Goal: Complete application form

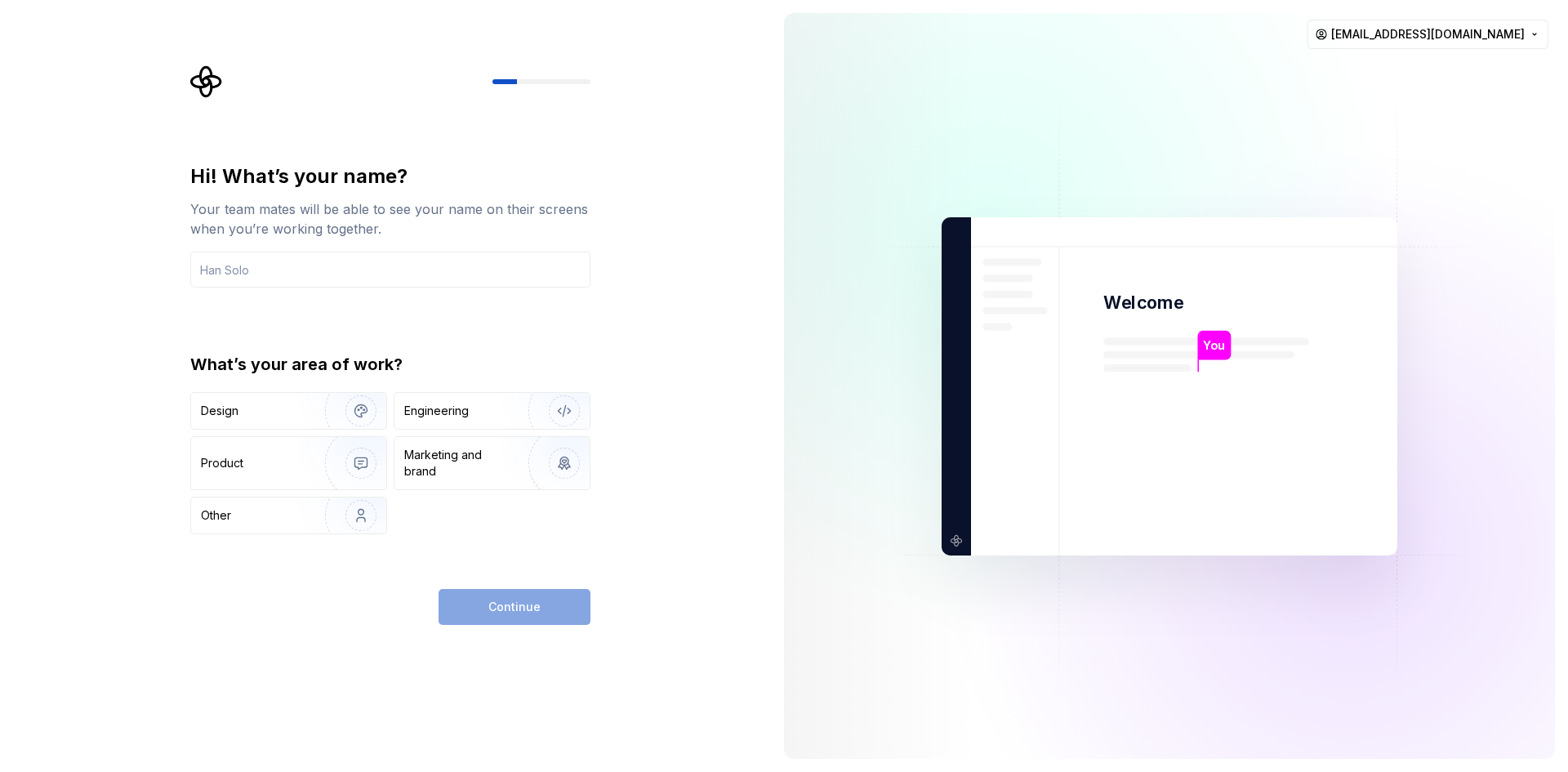
click at [566, 341] on div "Hi! What’s your name? Your team mates will be able to see your name on their sc…" at bounding box center [390, 348] width 400 height 370
click at [239, 414] on div "Design" at bounding box center [252, 411] width 103 height 16
click at [253, 270] on input "text" at bounding box center [390, 270] width 400 height 36
click at [112, 295] on div "Hi! What’s your name? Your team mates will be able to see your name on their sc…" at bounding box center [386, 386] width 771 height 772
click at [518, 83] on div at bounding box center [542, 81] width 98 height 4
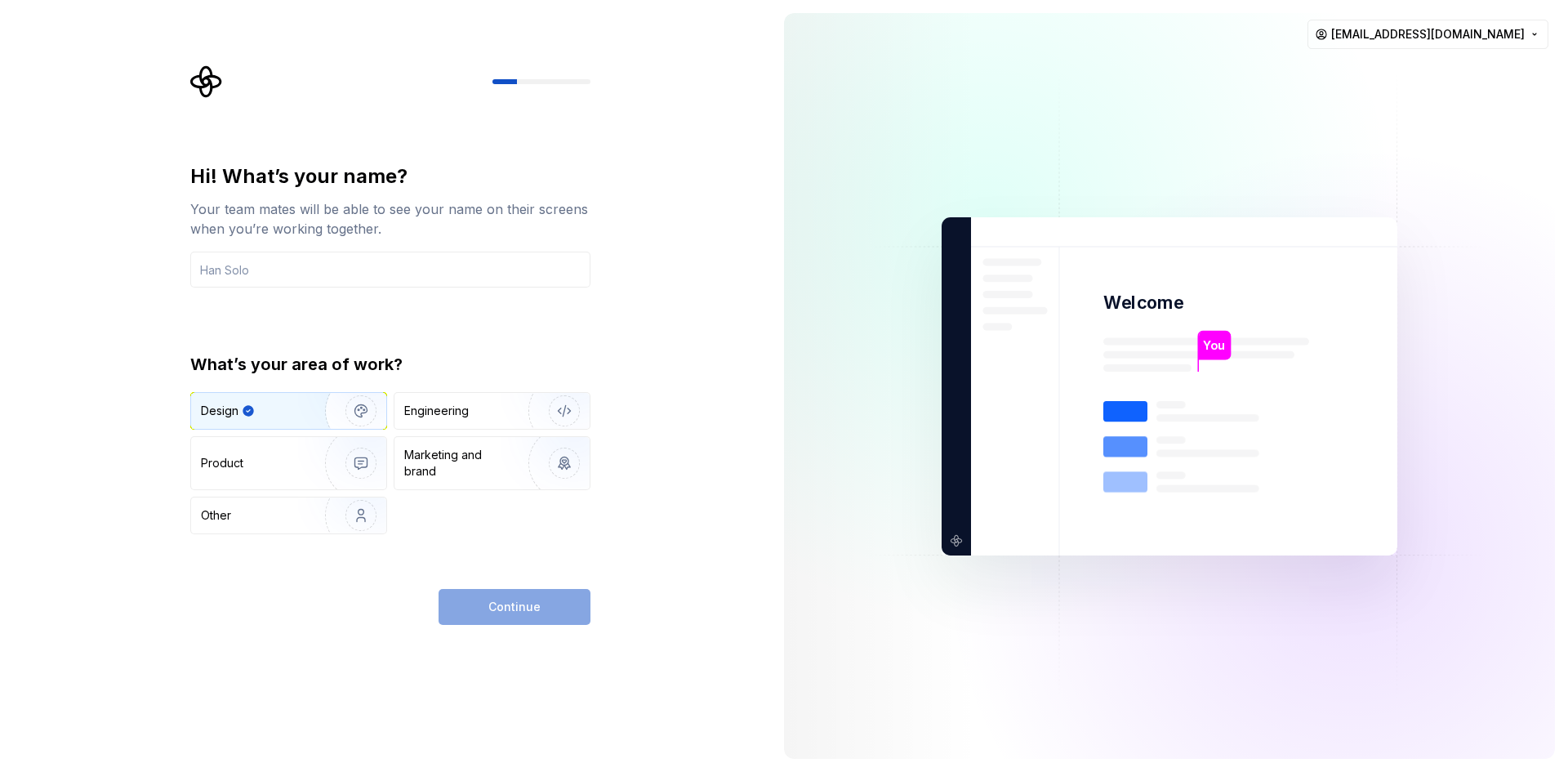
drag, startPoint x: 508, startPoint y: 79, endPoint x: 596, endPoint y: 82, distance: 88.1
click at [596, 82] on div "Hi! What’s your name? Your team mates will be able to see your name on their sc…" at bounding box center [394, 344] width 429 height 560
click at [326, 261] on input "text" at bounding box center [390, 270] width 400 height 36
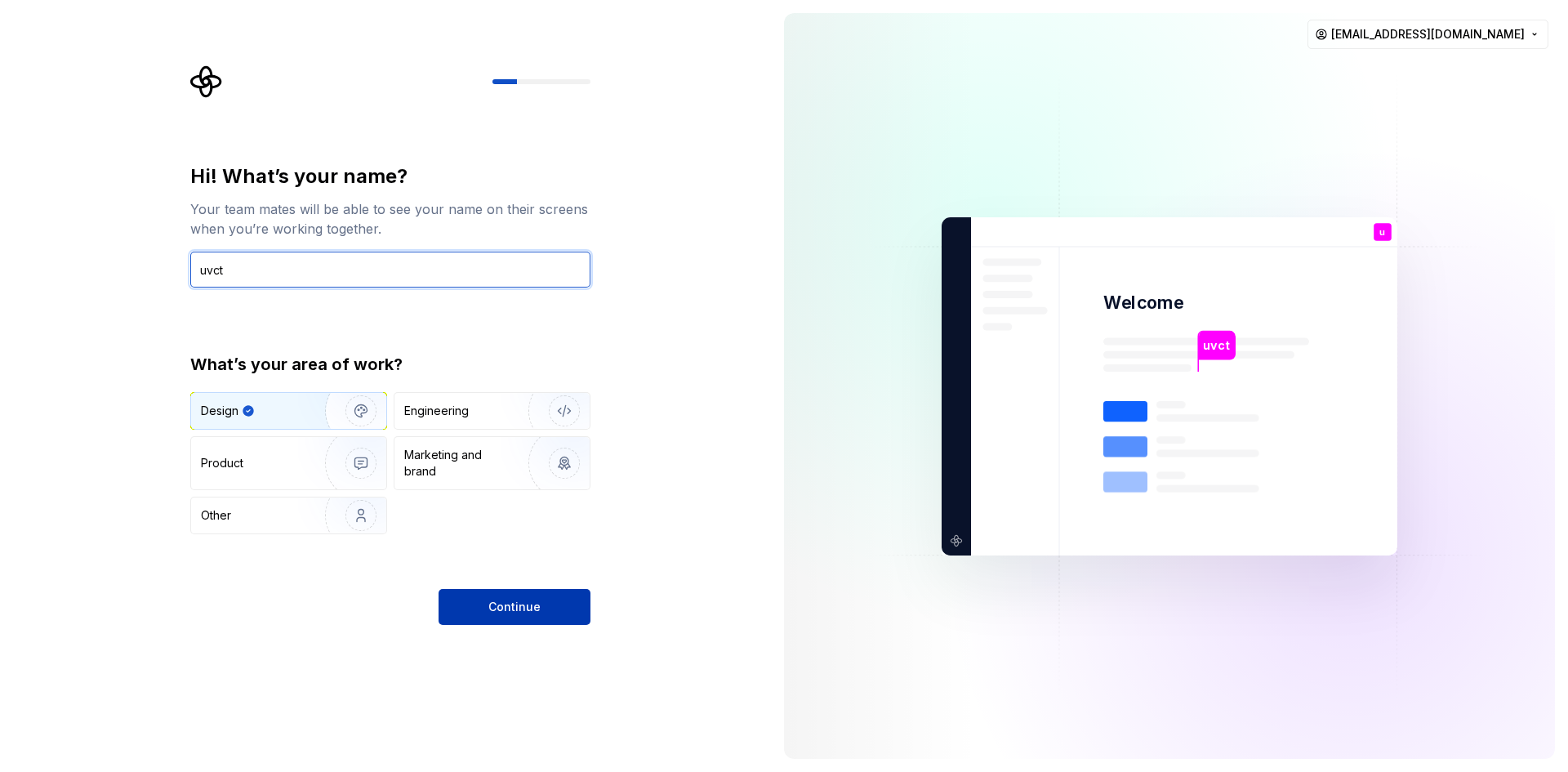
type input "uvct"
click at [525, 619] on button "Continue" at bounding box center [514, 607] width 152 height 36
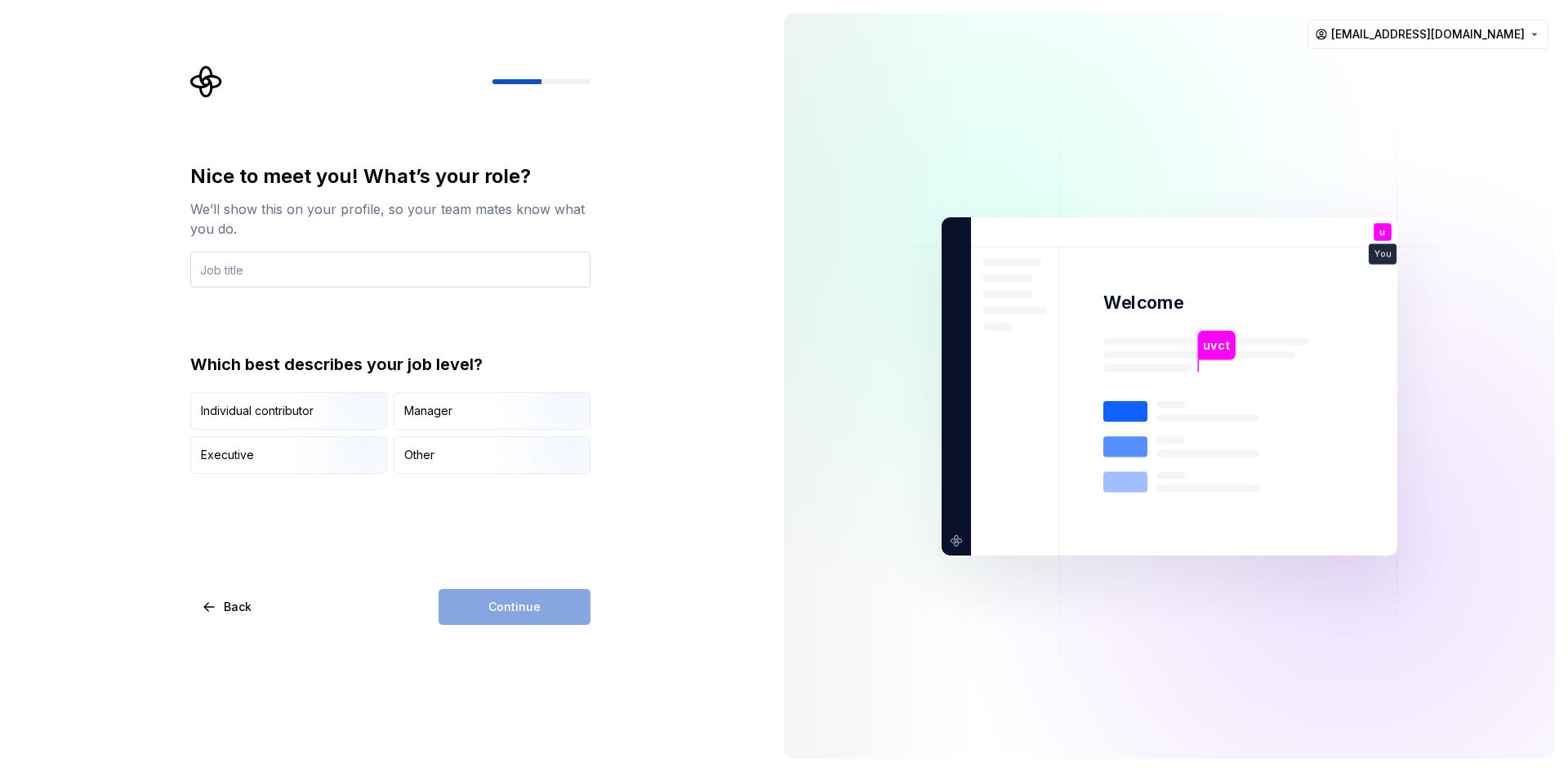
click at [271, 275] on input "text" at bounding box center [390, 270] width 400 height 36
type input "developper"
click at [429, 452] on div "Other" at bounding box center [419, 454] width 30 height 16
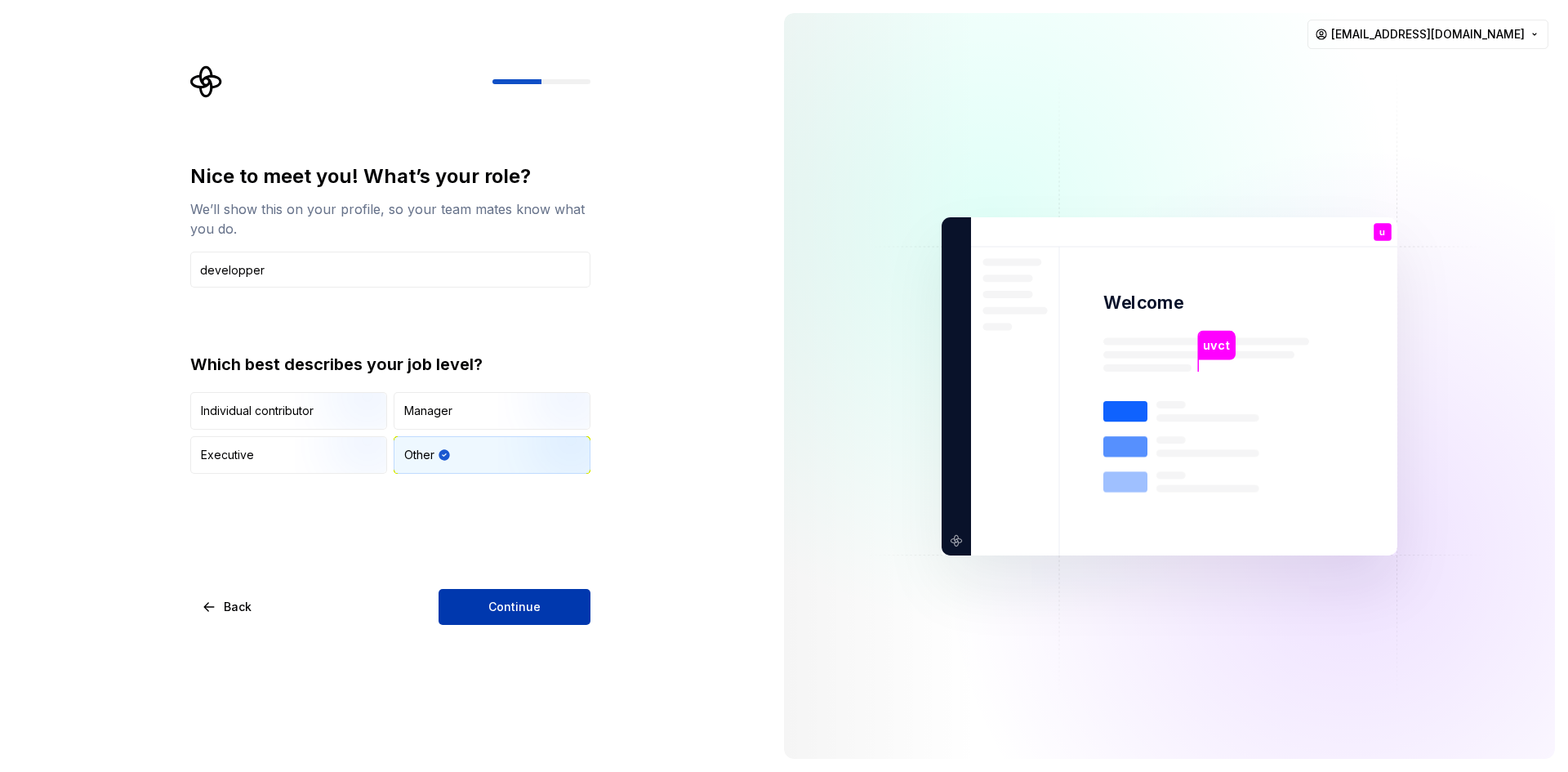
click at [504, 620] on button "Continue" at bounding box center [514, 607] width 152 height 36
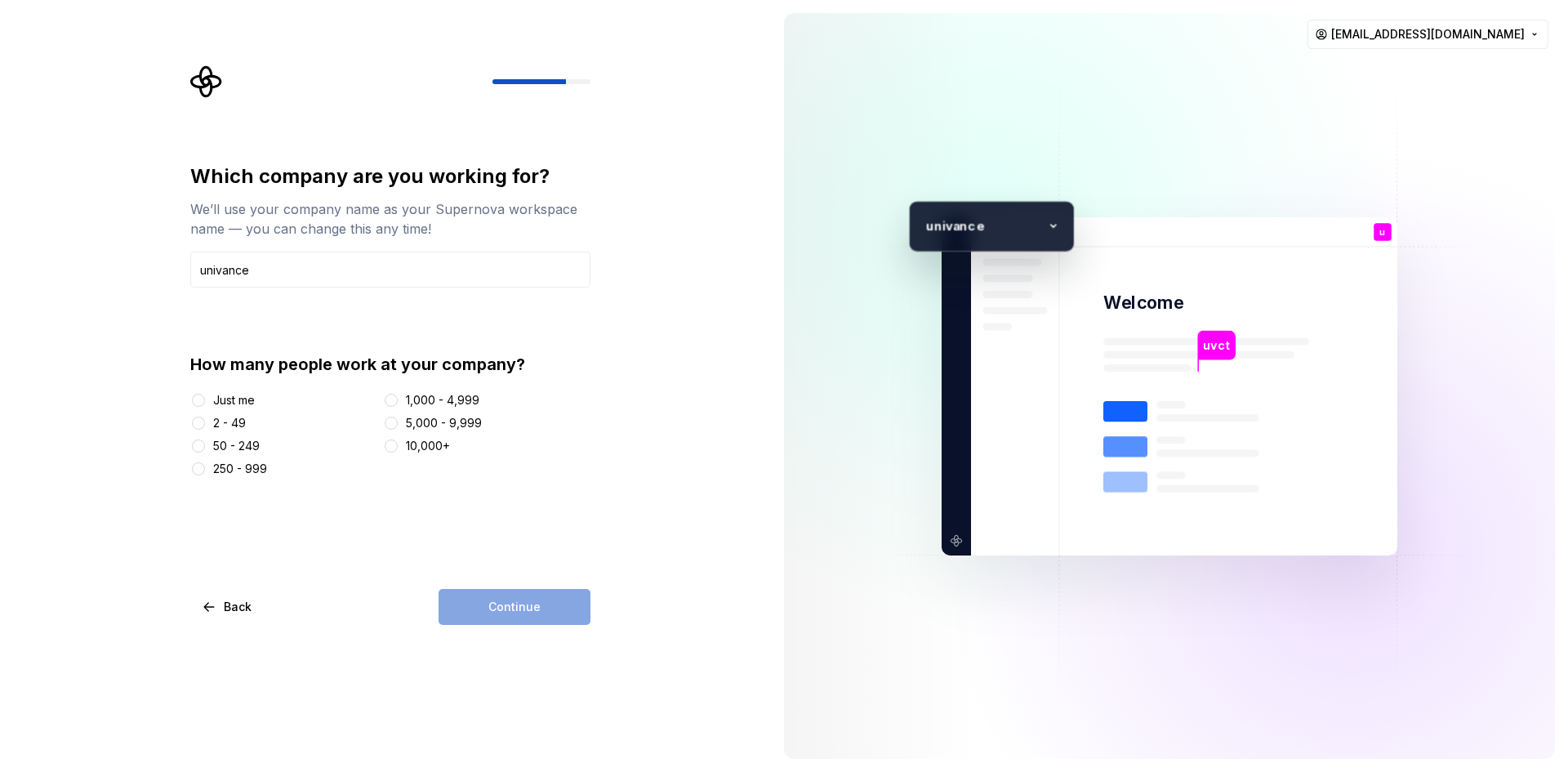
type input "univance"
click at [236, 445] on div "50 - 249" at bounding box center [236, 445] width 46 height 16
click at [205, 445] on button "50 - 249" at bounding box center [198, 445] width 13 height 13
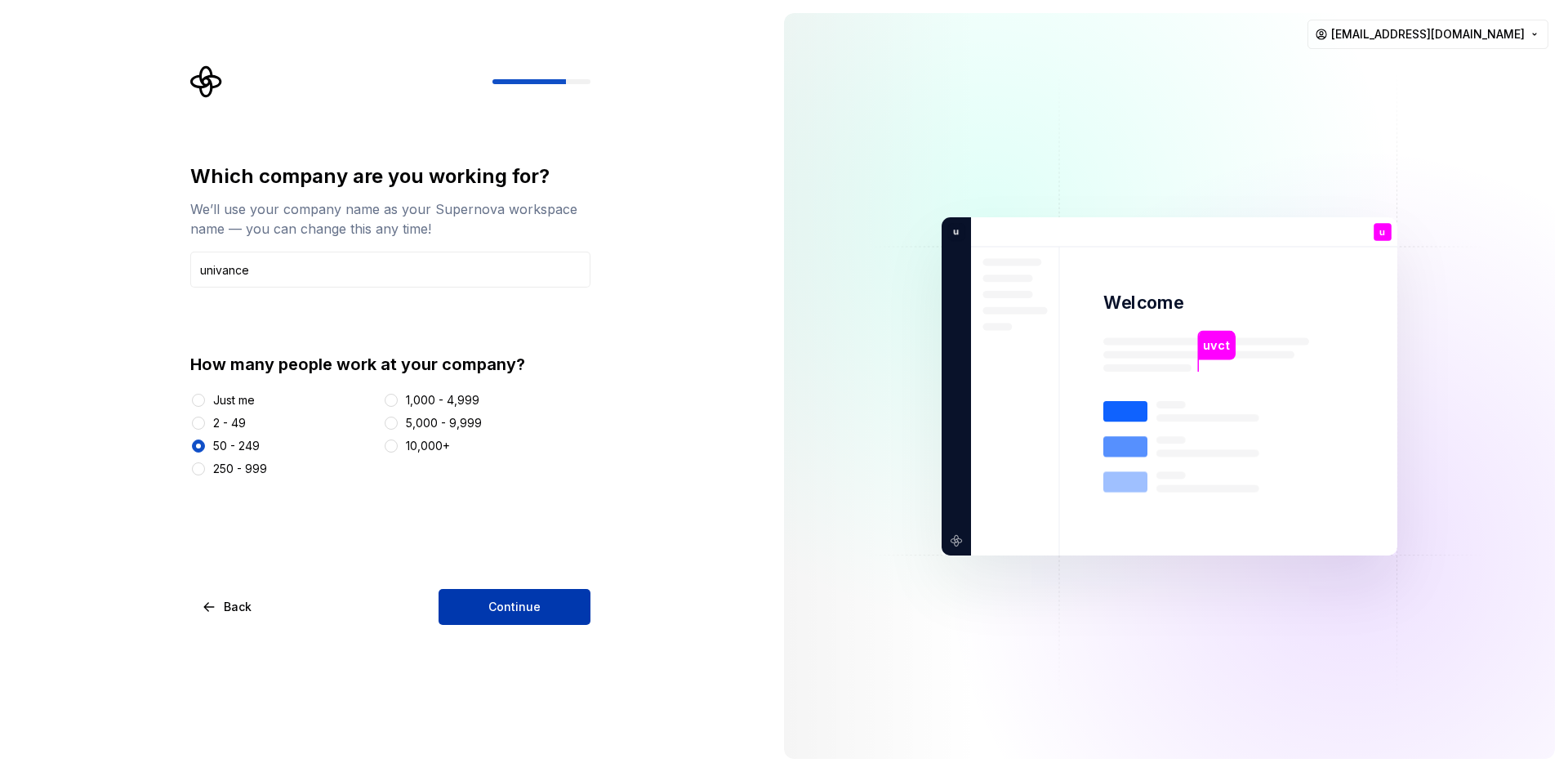
click at [514, 594] on button "Continue" at bounding box center [514, 607] width 152 height 36
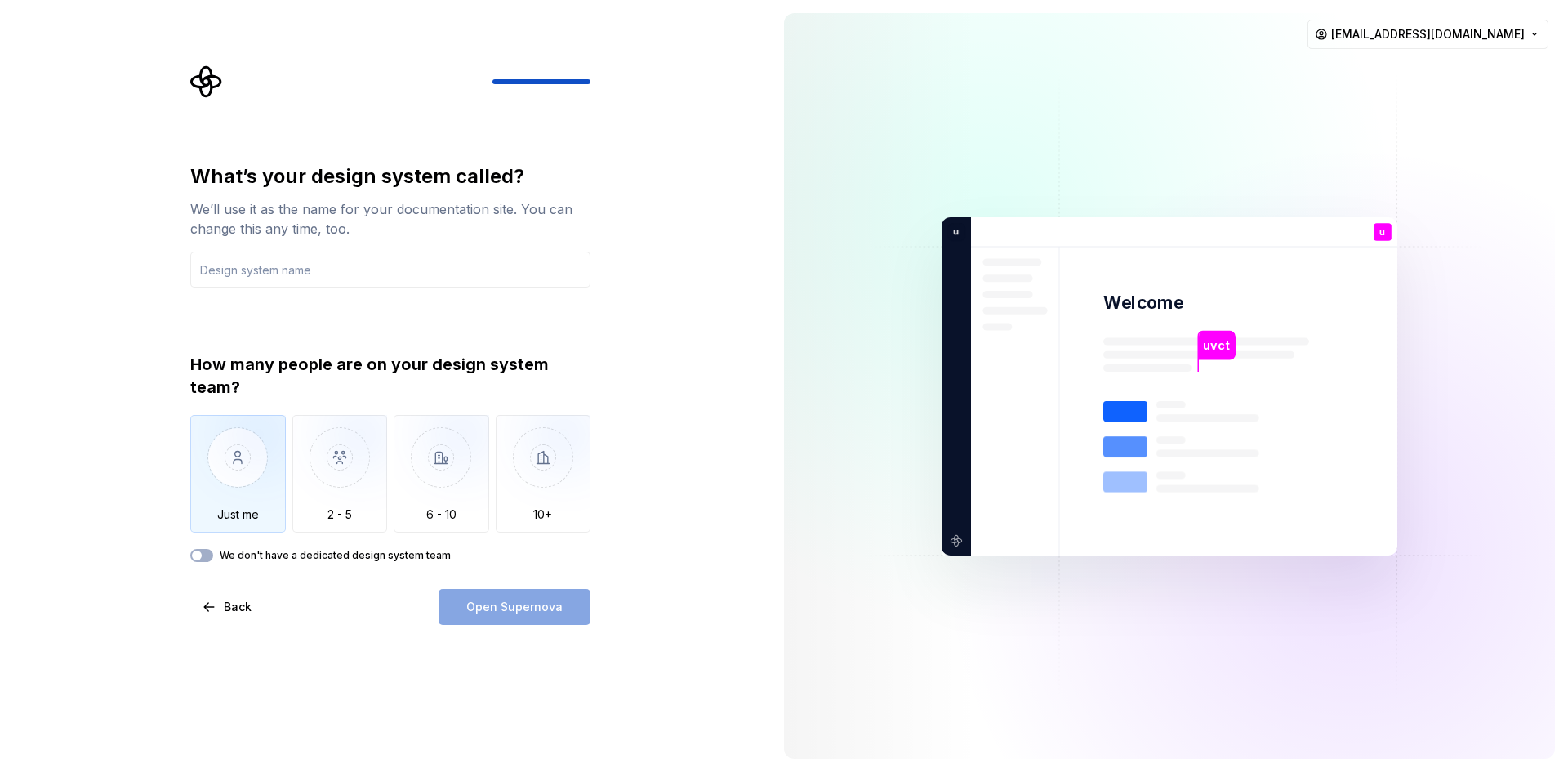
click at [235, 457] on img "button" at bounding box center [237, 469] width 95 height 110
click at [273, 271] on input "text" at bounding box center [390, 270] width 400 height 36
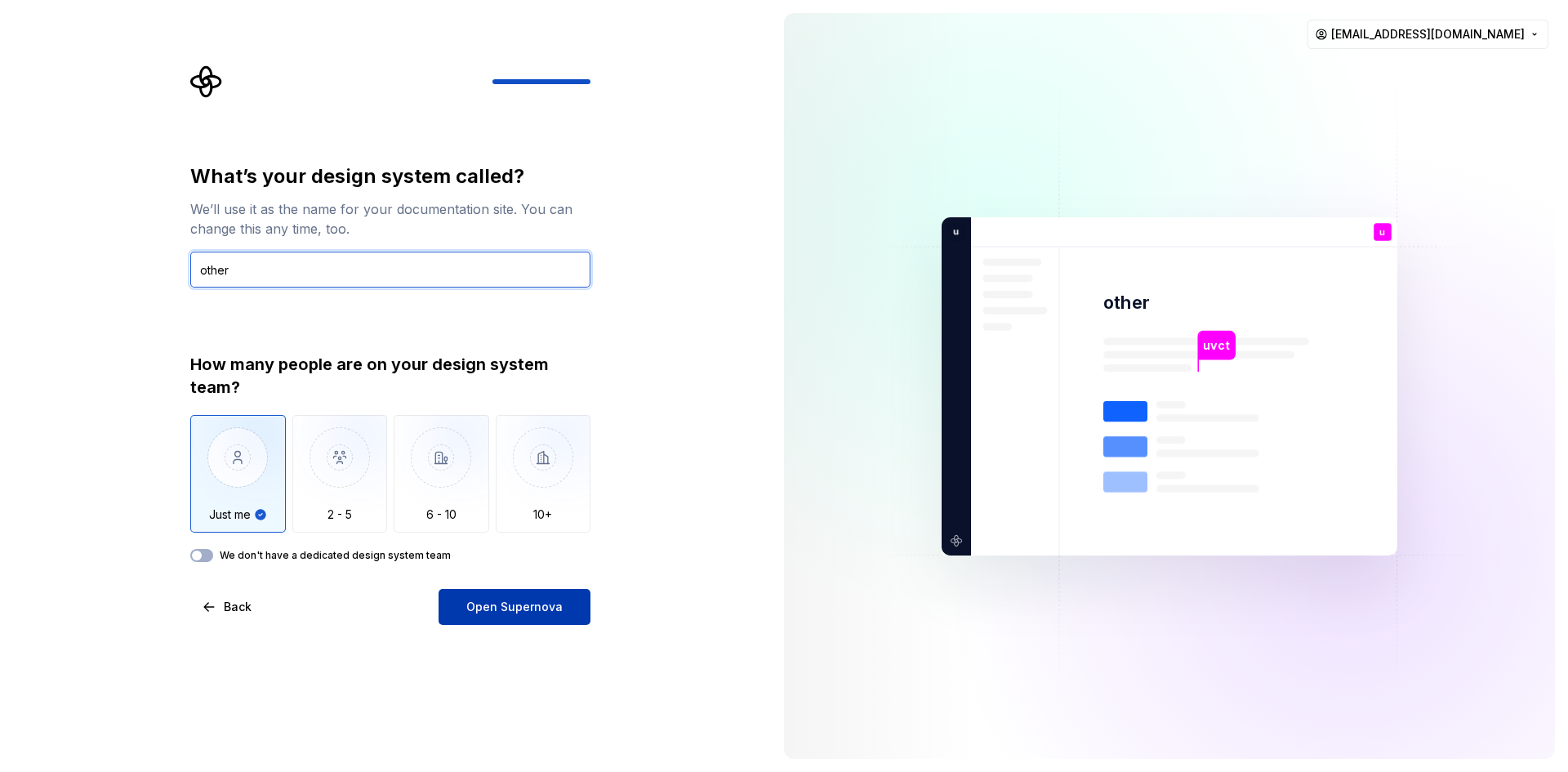
type input "other"
click at [504, 609] on span "Open Supernova" at bounding box center [514, 607] width 96 height 16
